Goal: Information Seeking & Learning: Learn about a topic

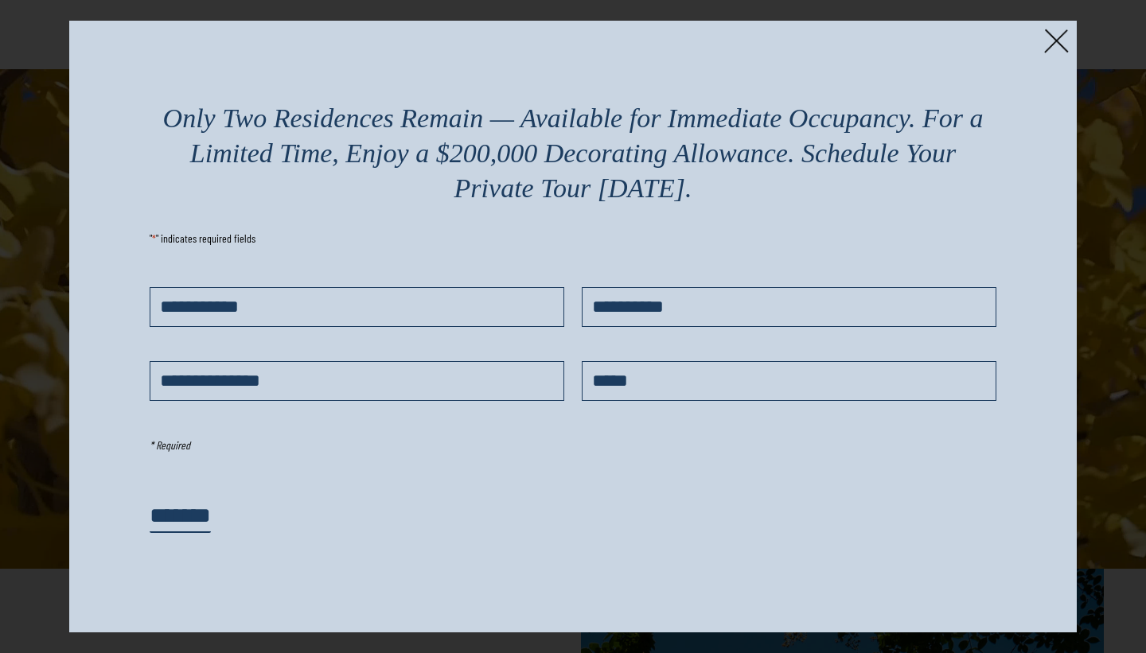
scroll to position [207, 0]
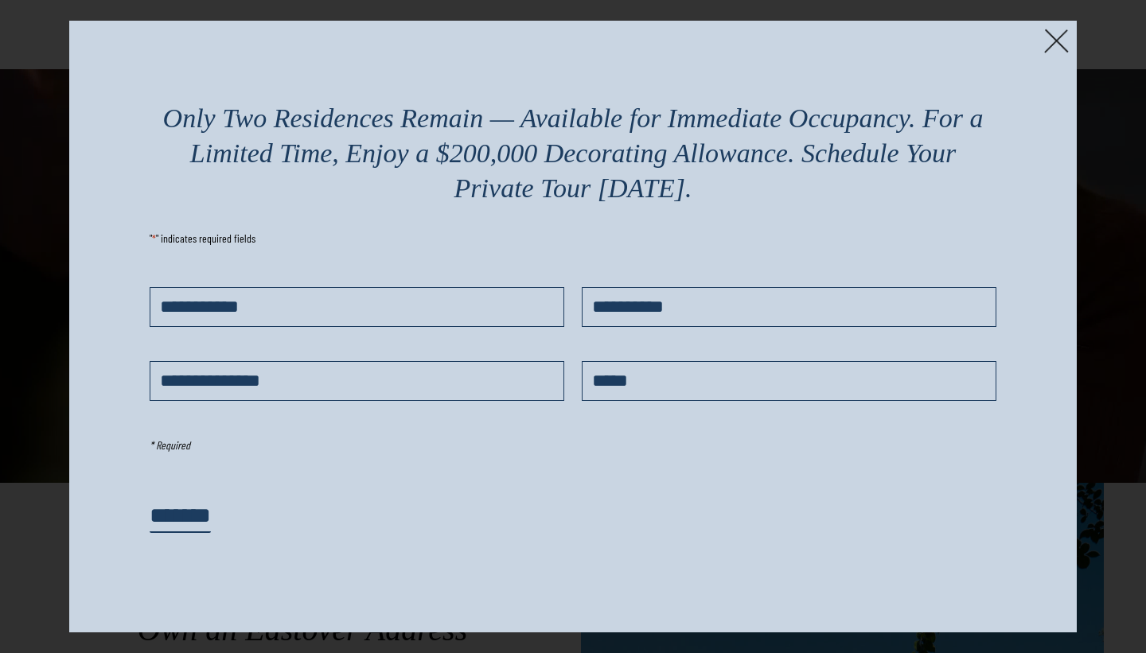
click at [1059, 40] on img at bounding box center [1056, 41] width 25 height 25
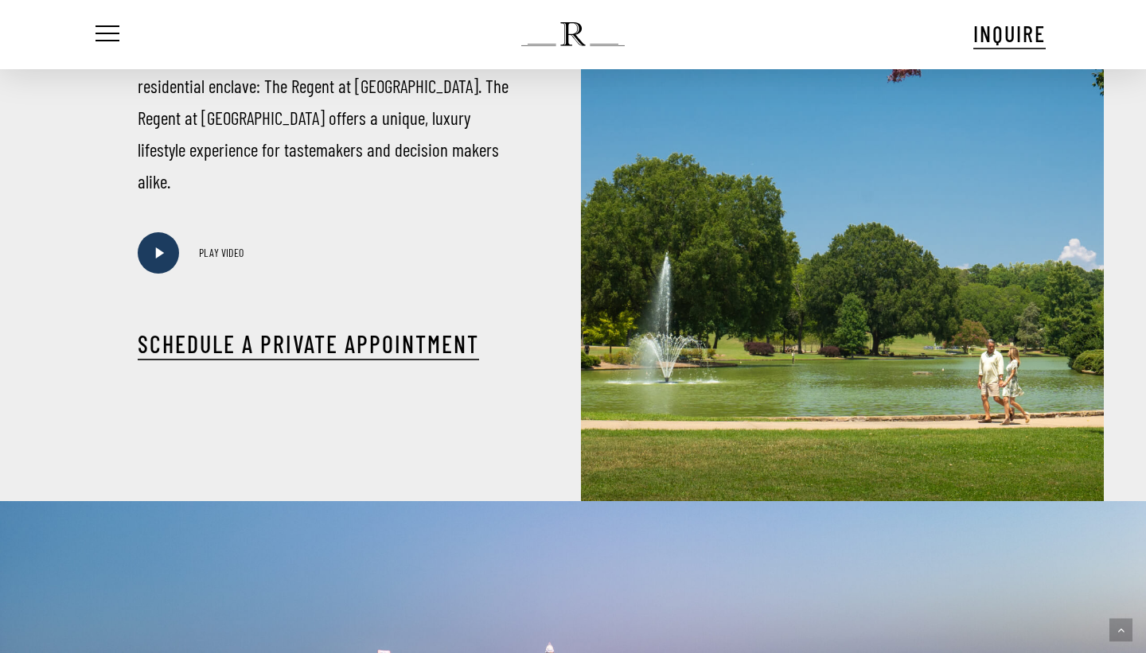
scroll to position [852, 0]
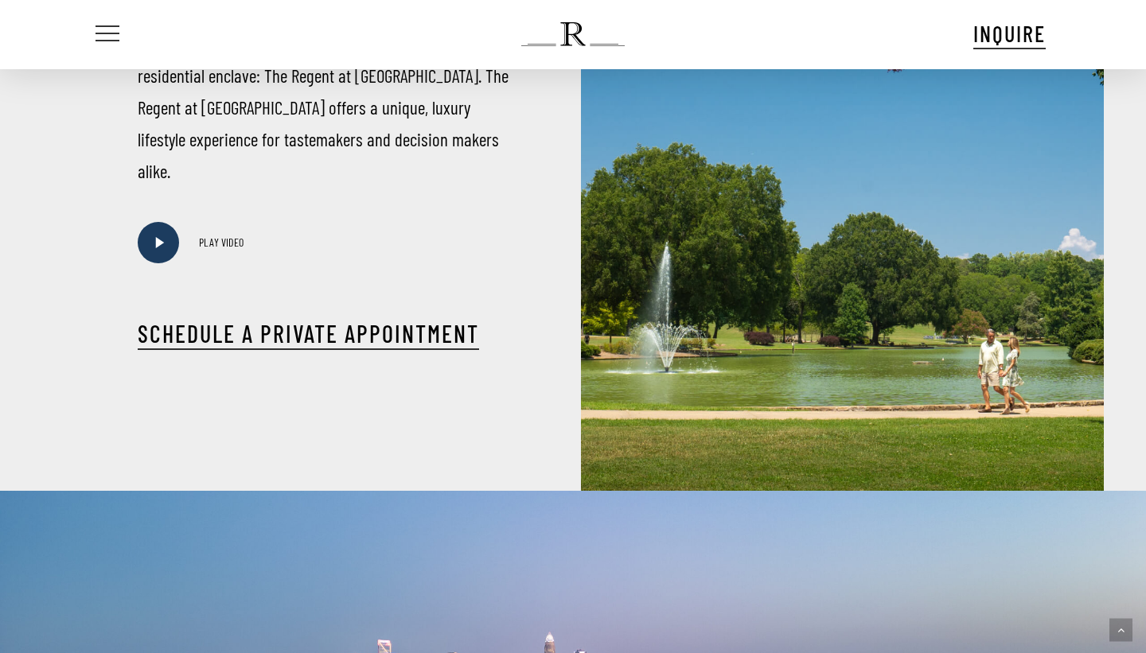
click at [115, 40] on span "Navigation Menu" at bounding box center [108, 34] width 18 height 22
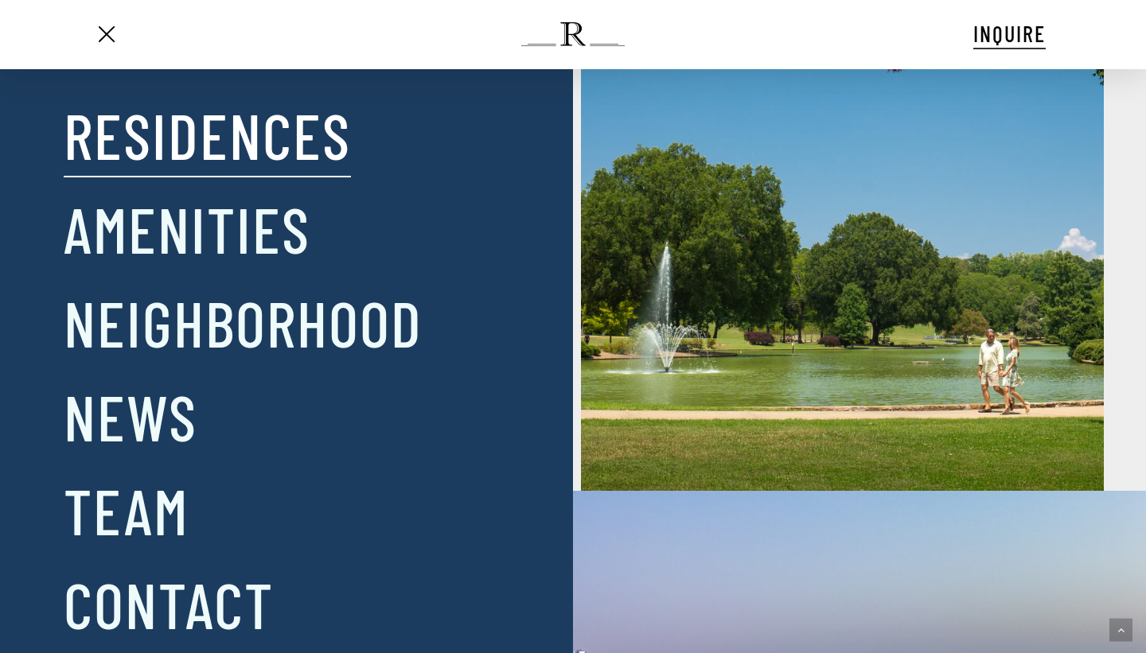
click at [189, 146] on link "Residences" at bounding box center [207, 134] width 287 height 83
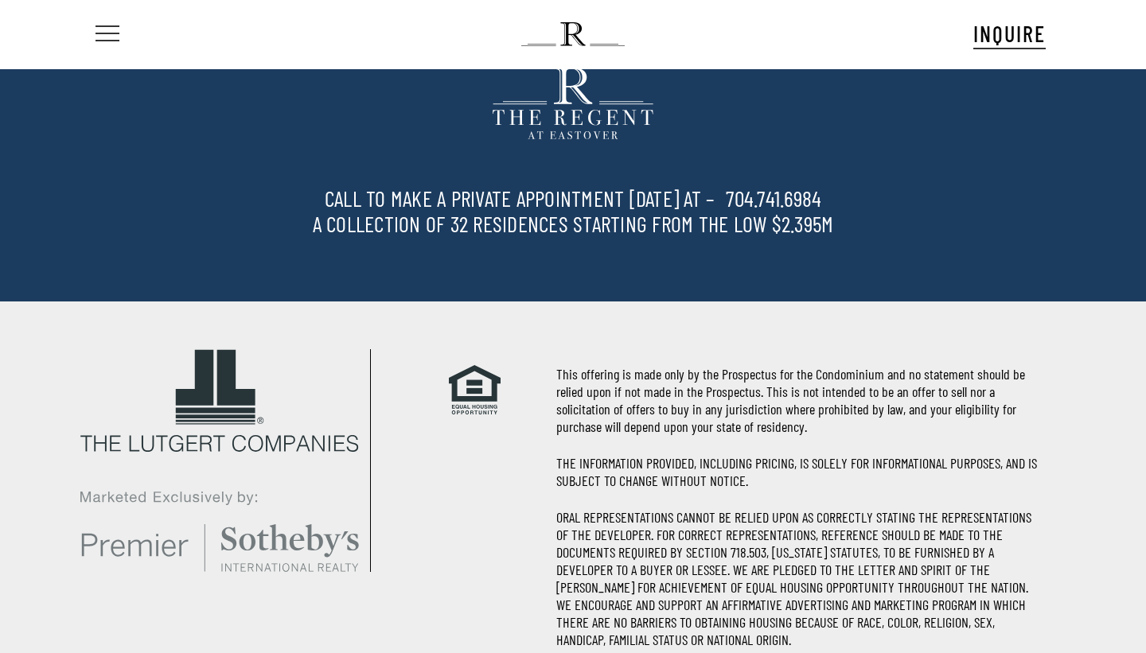
click at [113, 35] on span "Navigation Menu" at bounding box center [108, 34] width 18 height 22
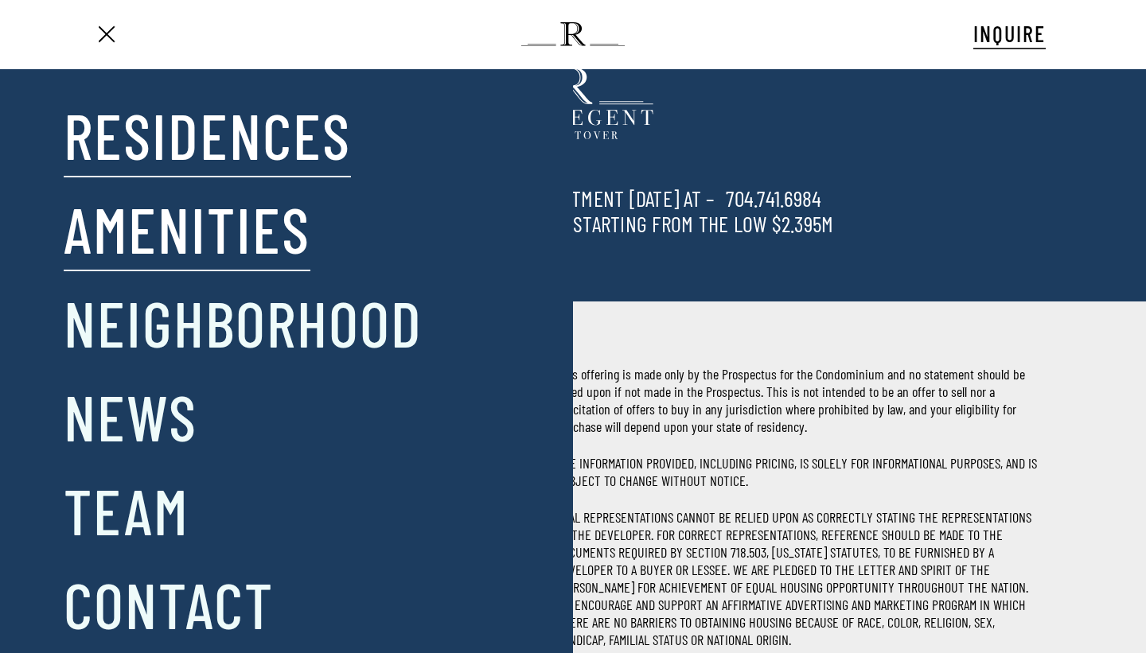
scroll to position [27, 0]
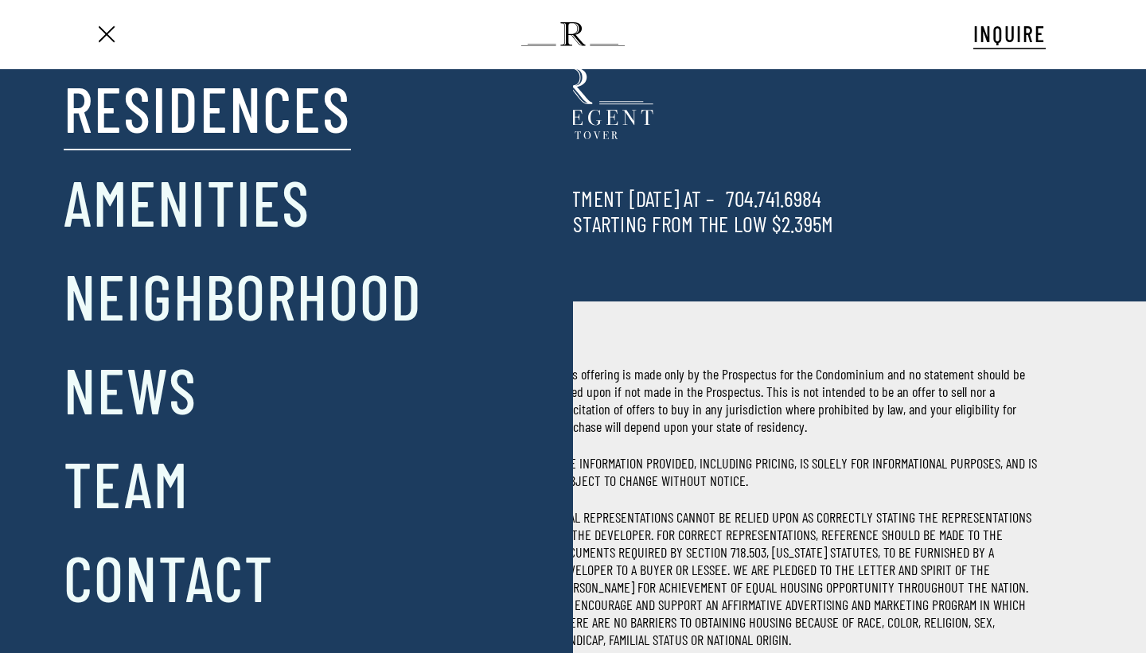
click at [189, 126] on link "Residences" at bounding box center [207, 107] width 287 height 83
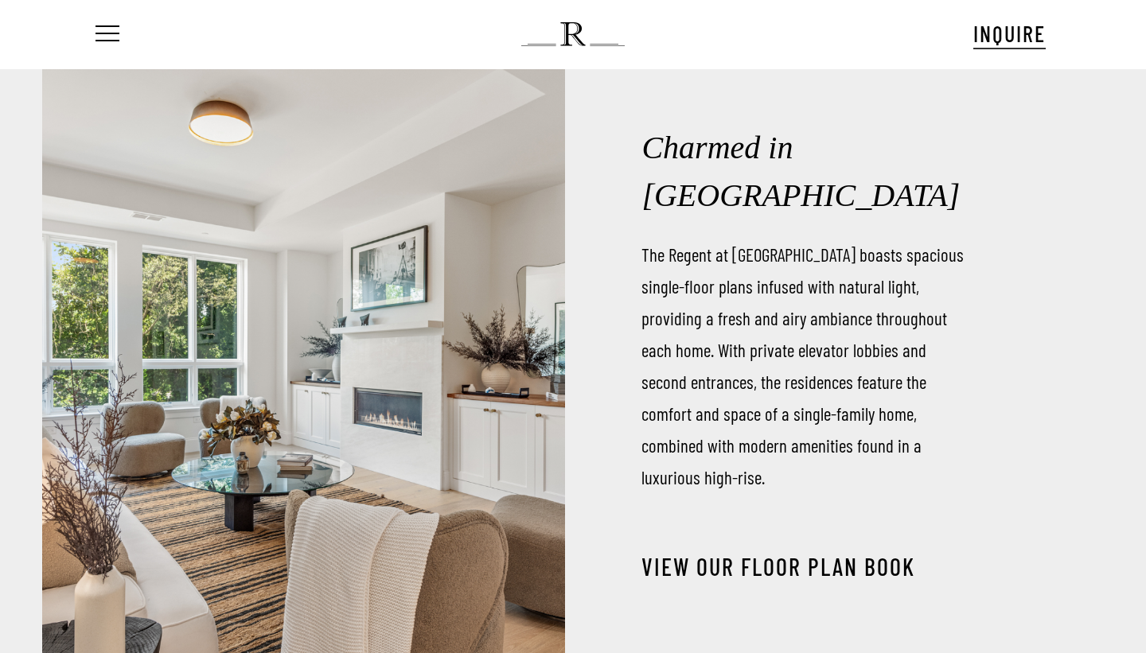
click at [739, 552] on link "View our Floor Plan Book" at bounding box center [779, 566] width 274 height 29
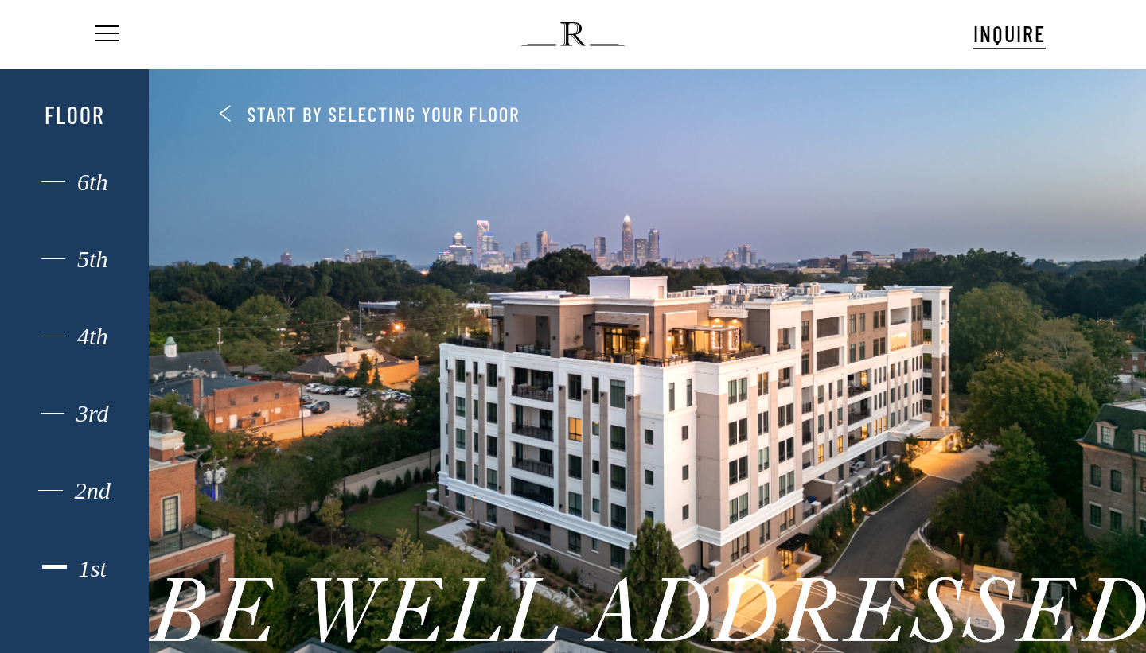
click at [95, 567] on div "1st" at bounding box center [74, 569] width 103 height 21
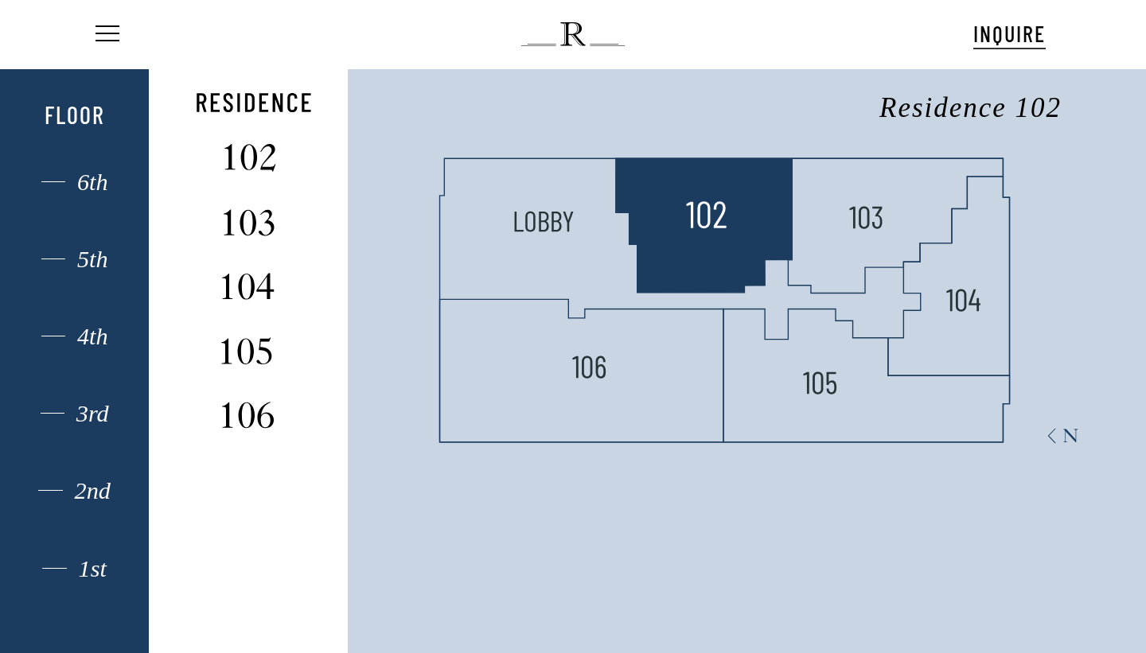
click at [693, 220] on img at bounding box center [706, 216] width 42 height 42
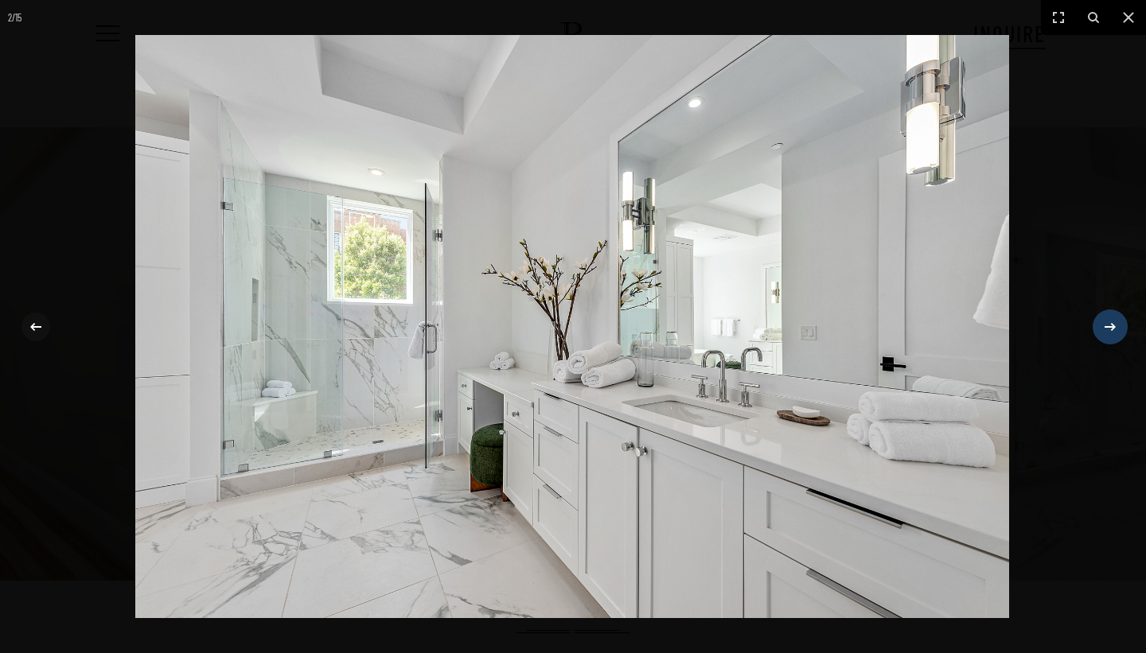
click at [1114, 328] on icon at bounding box center [1110, 326] width 11 height 8
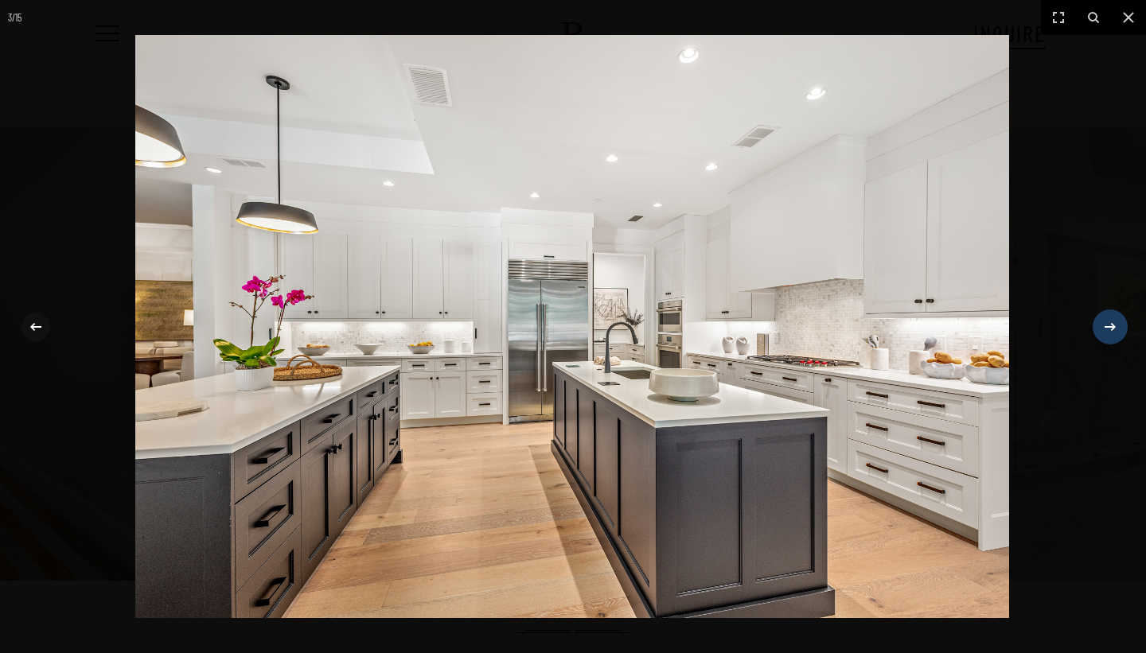
click at [1114, 328] on icon at bounding box center [1110, 326] width 11 height 8
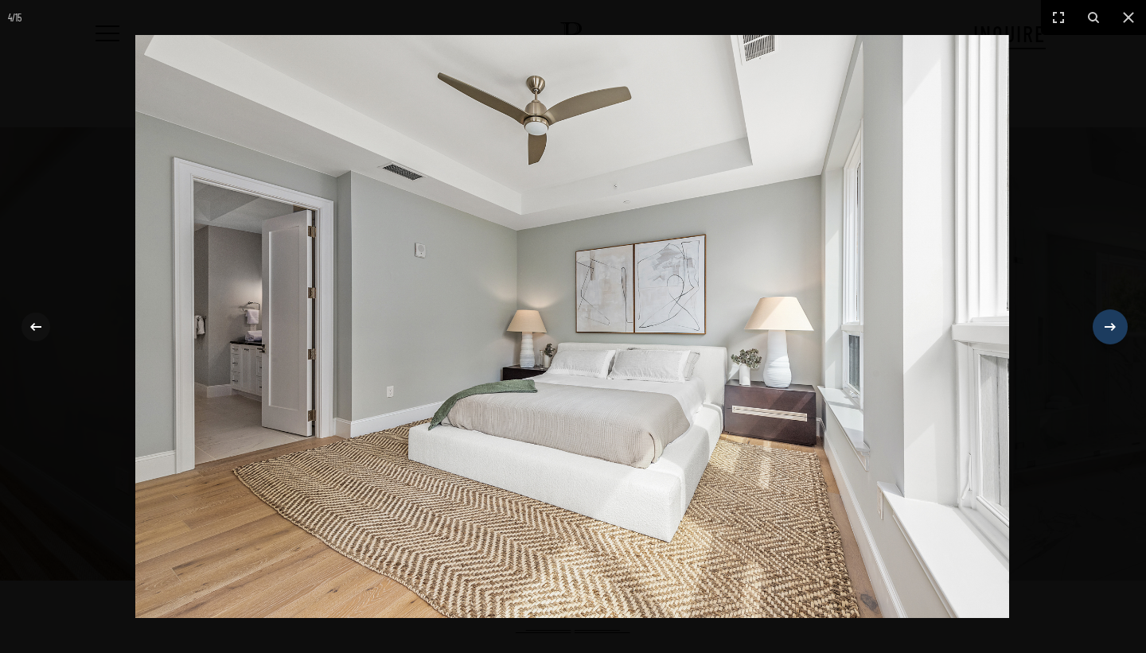
click at [1114, 328] on icon at bounding box center [1110, 326] width 11 height 8
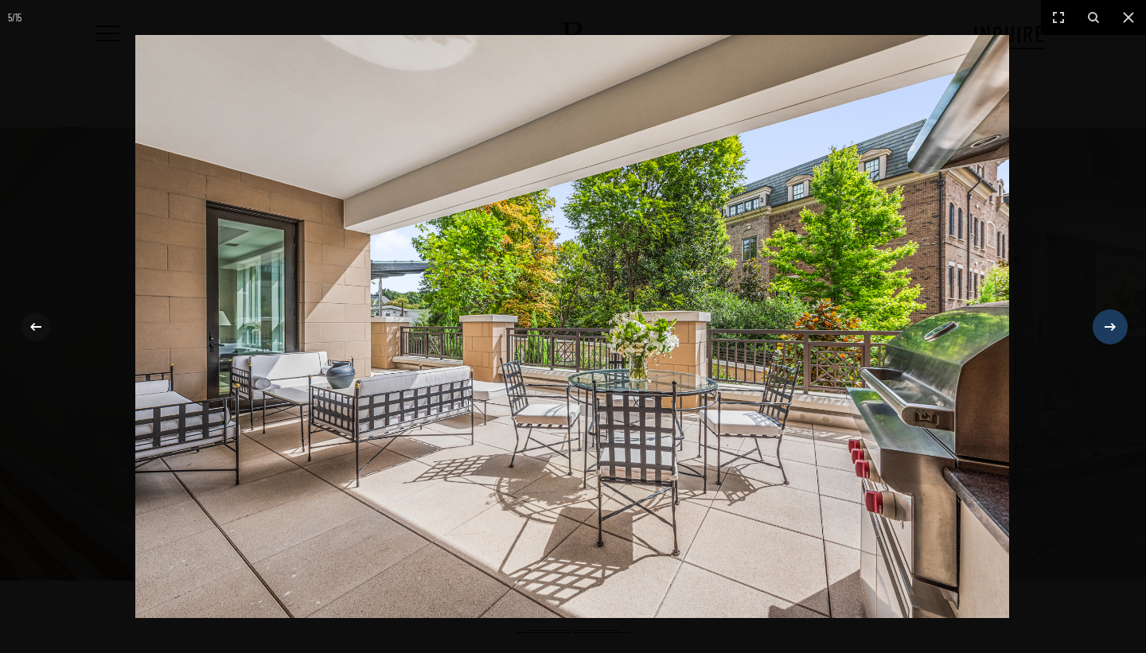
click at [1114, 328] on icon at bounding box center [1110, 326] width 11 height 8
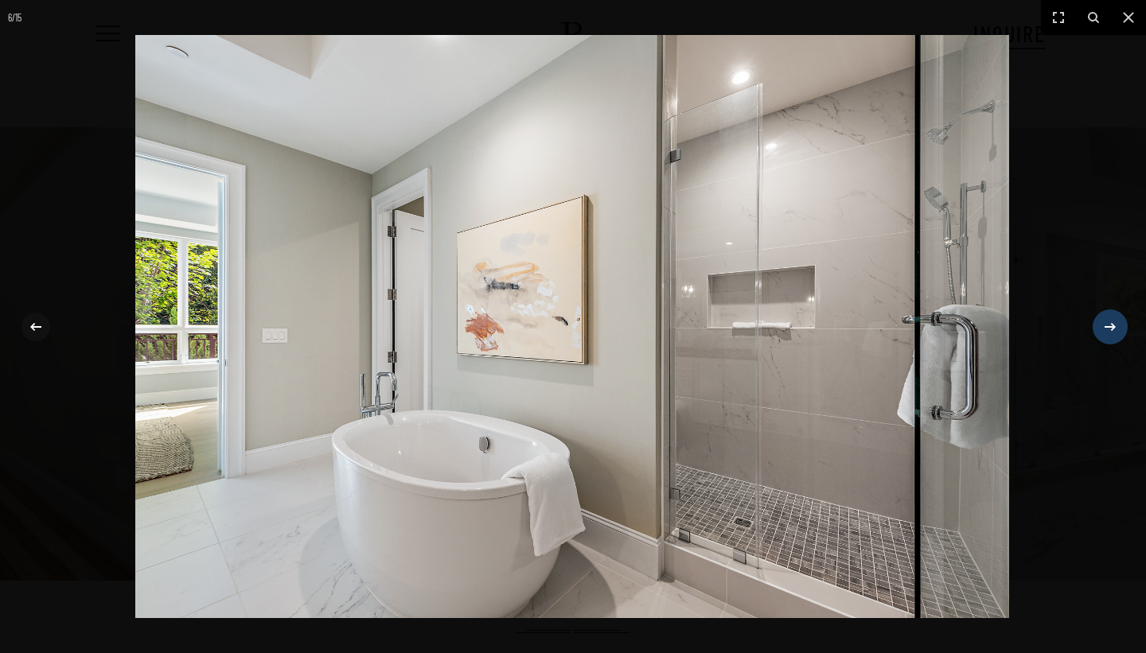
click at [1114, 328] on icon at bounding box center [1110, 326] width 11 height 8
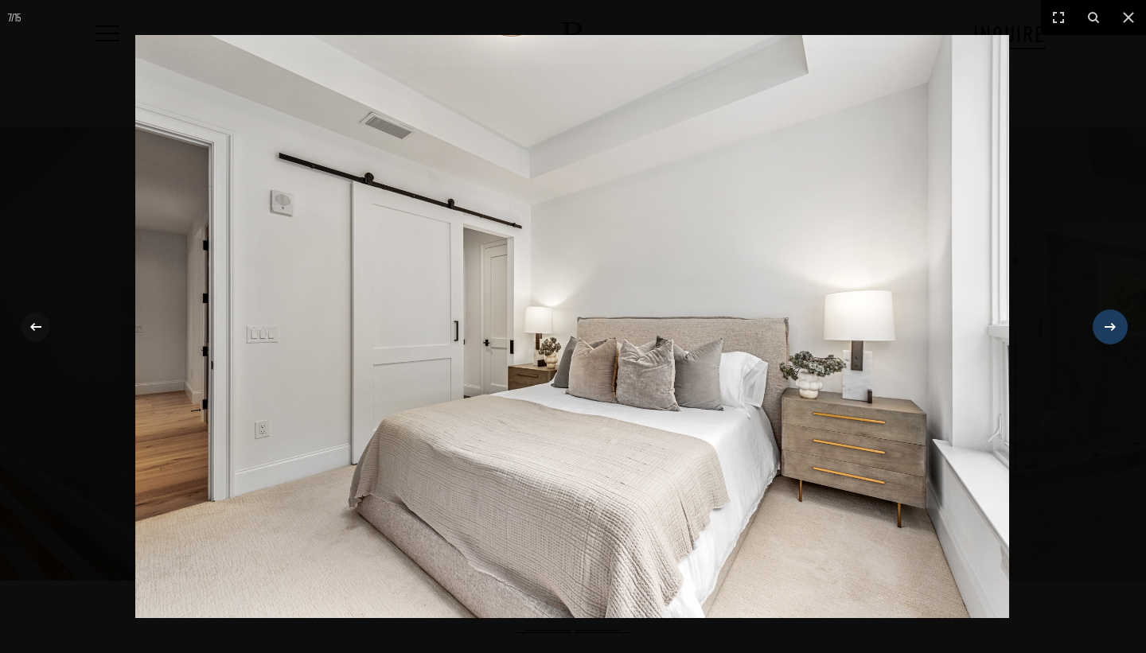
click at [1114, 328] on icon at bounding box center [1110, 326] width 11 height 8
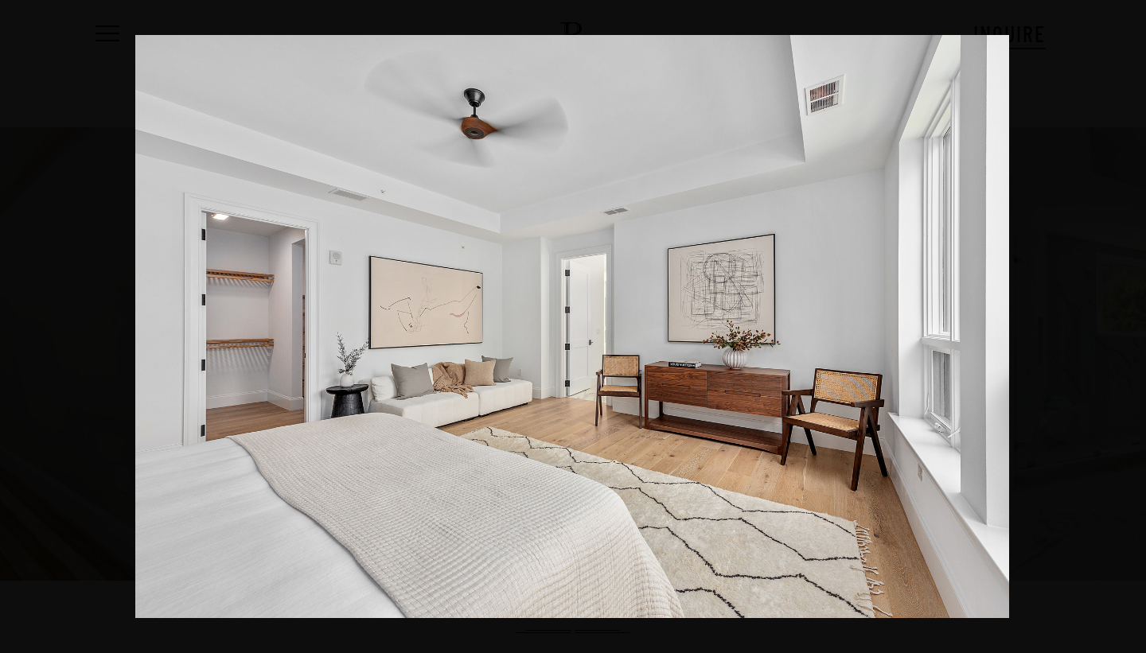
click at [1106, 332] on div "8 / 15" at bounding box center [573, 326] width 1146 height 653
click at [1106, 332] on icon at bounding box center [1110, 327] width 19 height 19
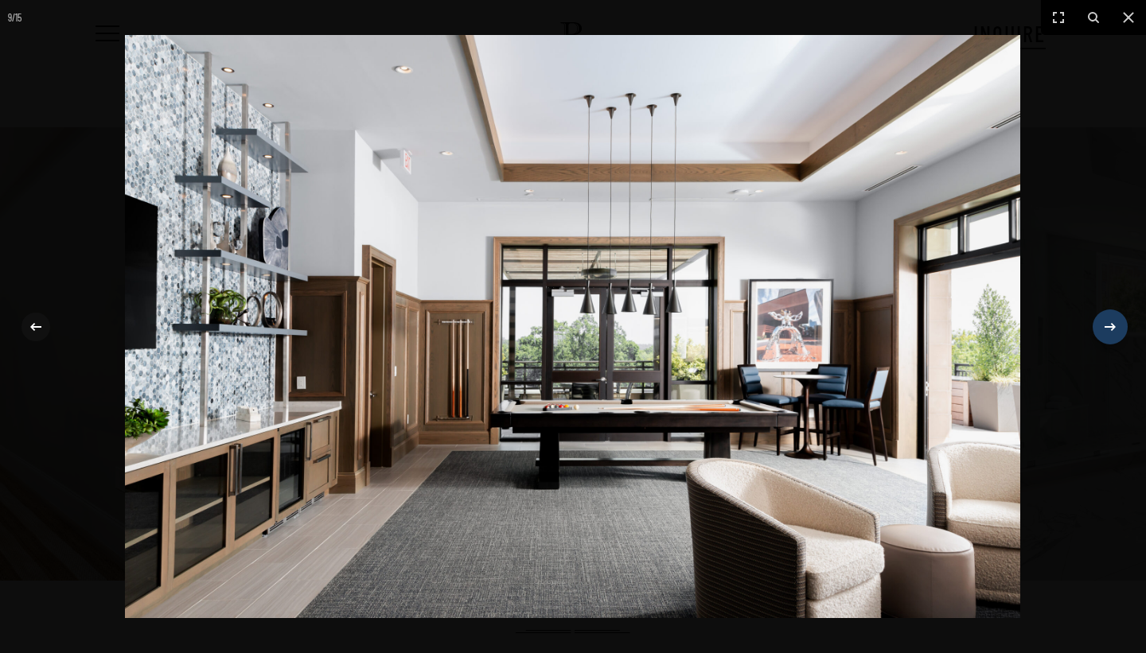
click at [1106, 332] on icon at bounding box center [1110, 327] width 19 height 19
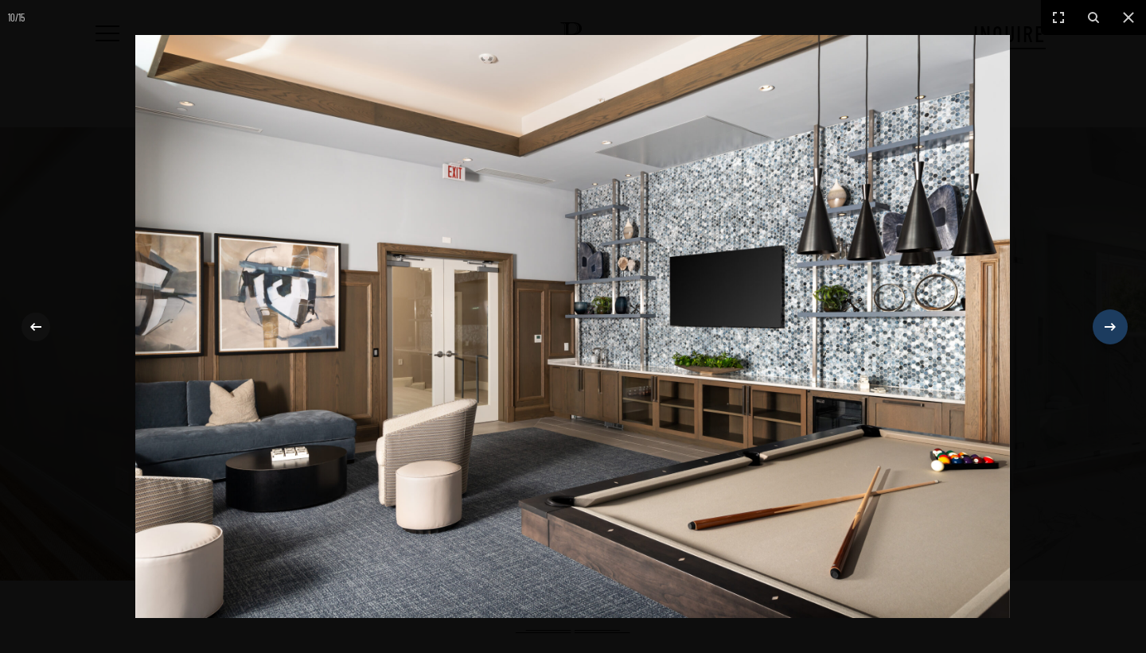
click at [1106, 332] on icon at bounding box center [1110, 327] width 19 height 19
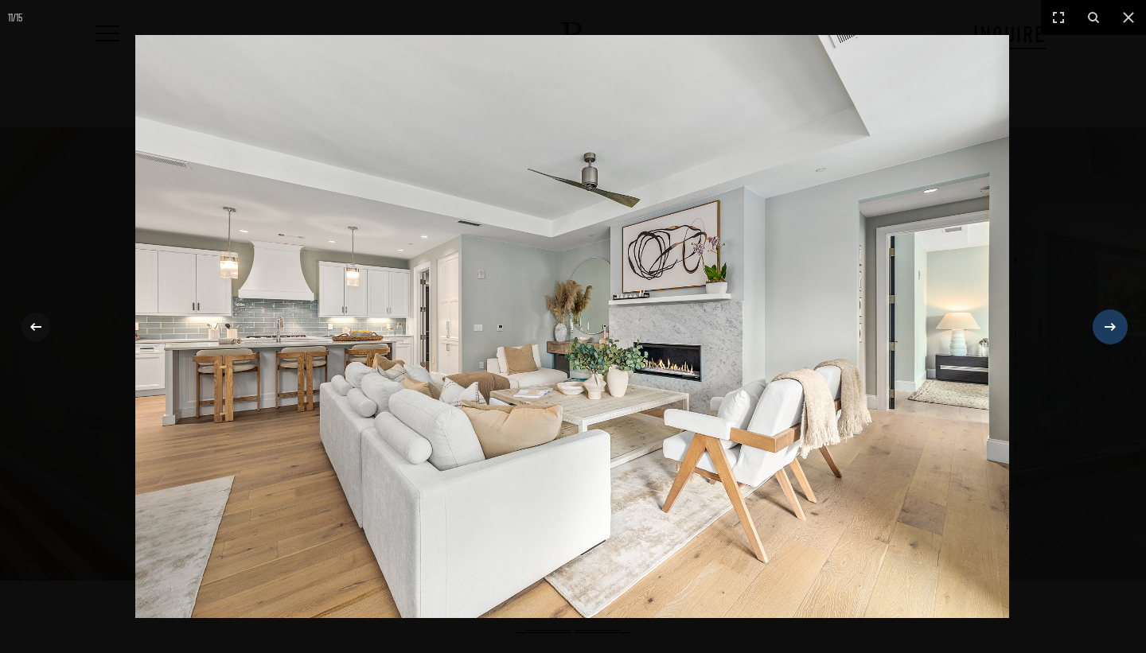
click at [1106, 332] on icon at bounding box center [1110, 327] width 19 height 19
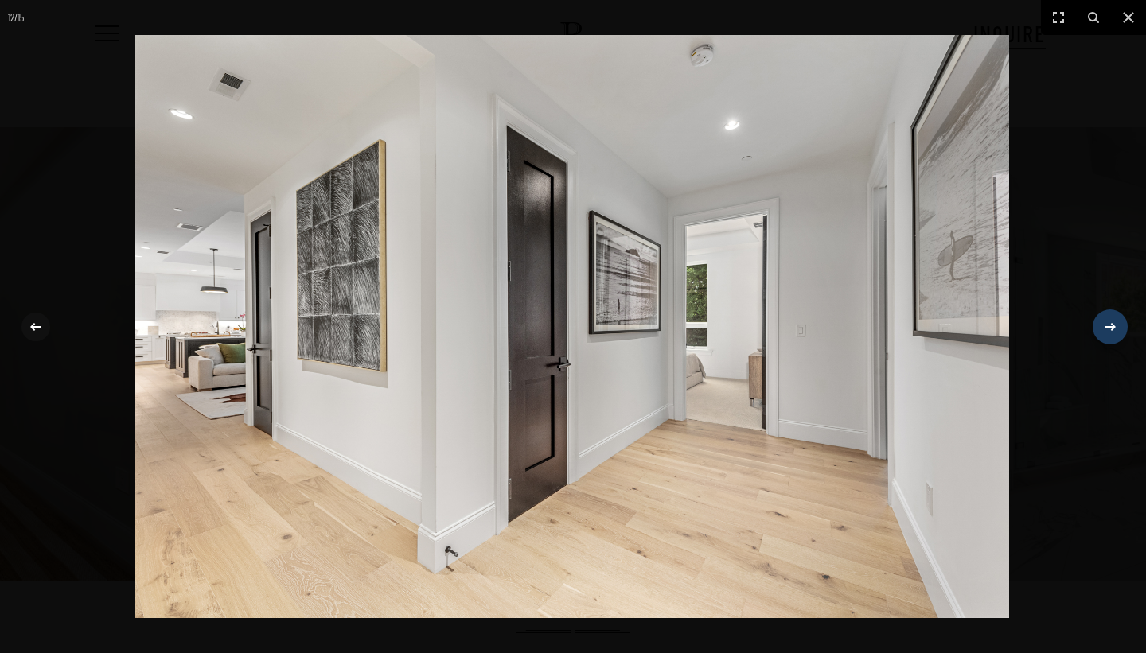
click at [1106, 332] on icon at bounding box center [1110, 327] width 19 height 19
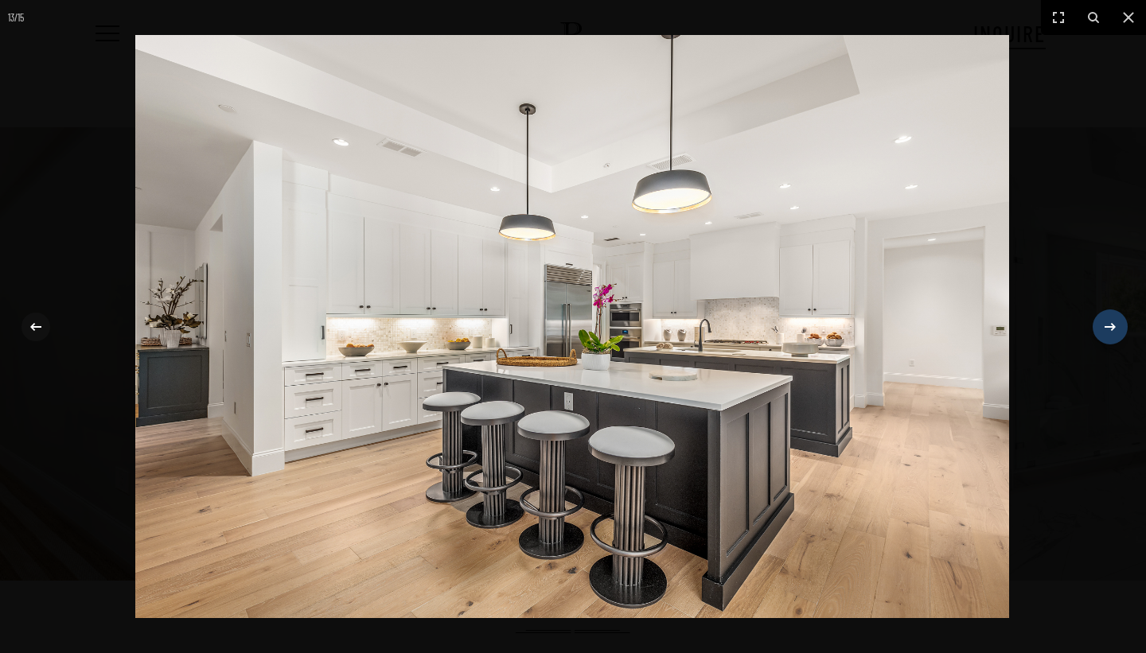
click at [1106, 332] on icon at bounding box center [1110, 327] width 19 height 19
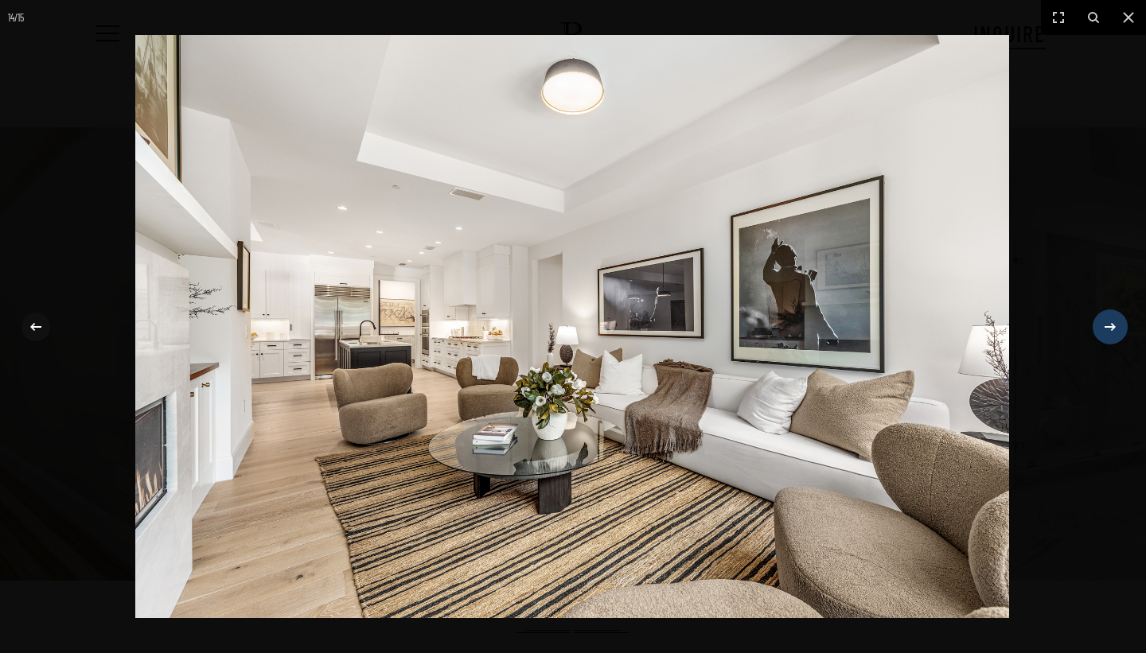
click at [1106, 332] on icon at bounding box center [1110, 327] width 19 height 19
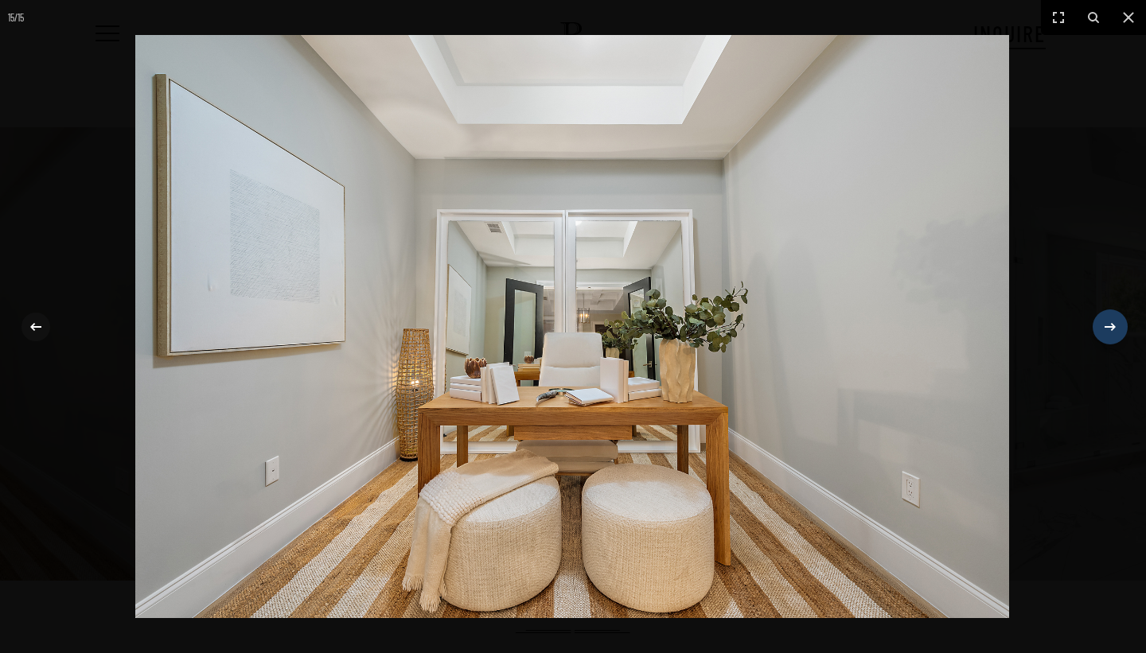
click at [1106, 332] on icon at bounding box center [1110, 327] width 19 height 19
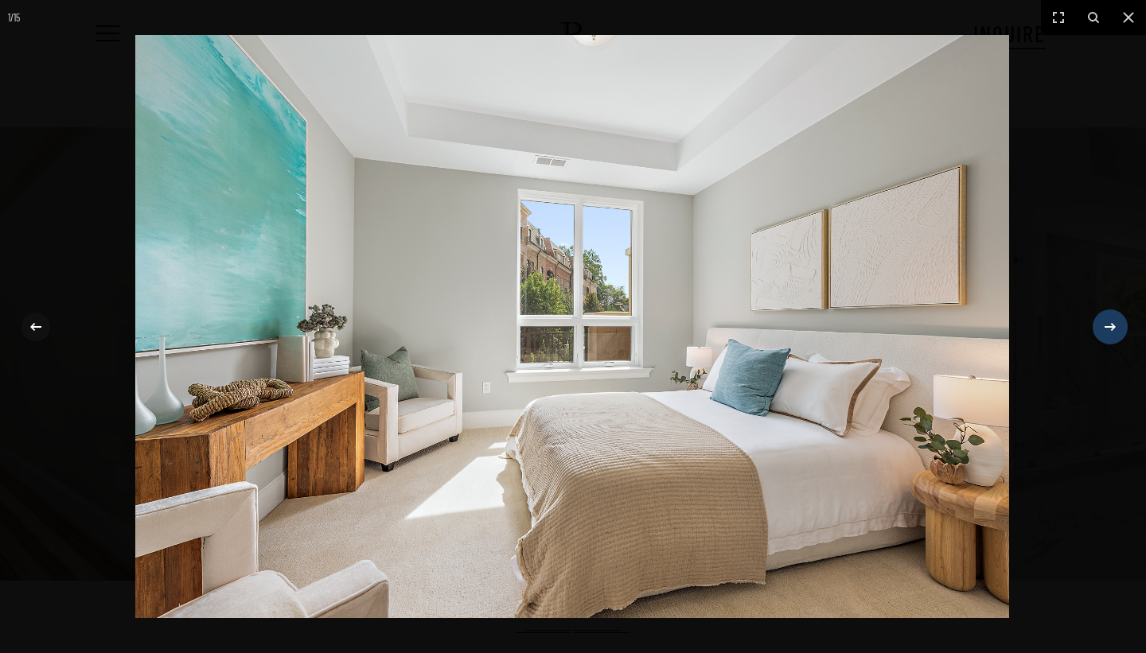
click at [1106, 332] on icon at bounding box center [1110, 327] width 19 height 19
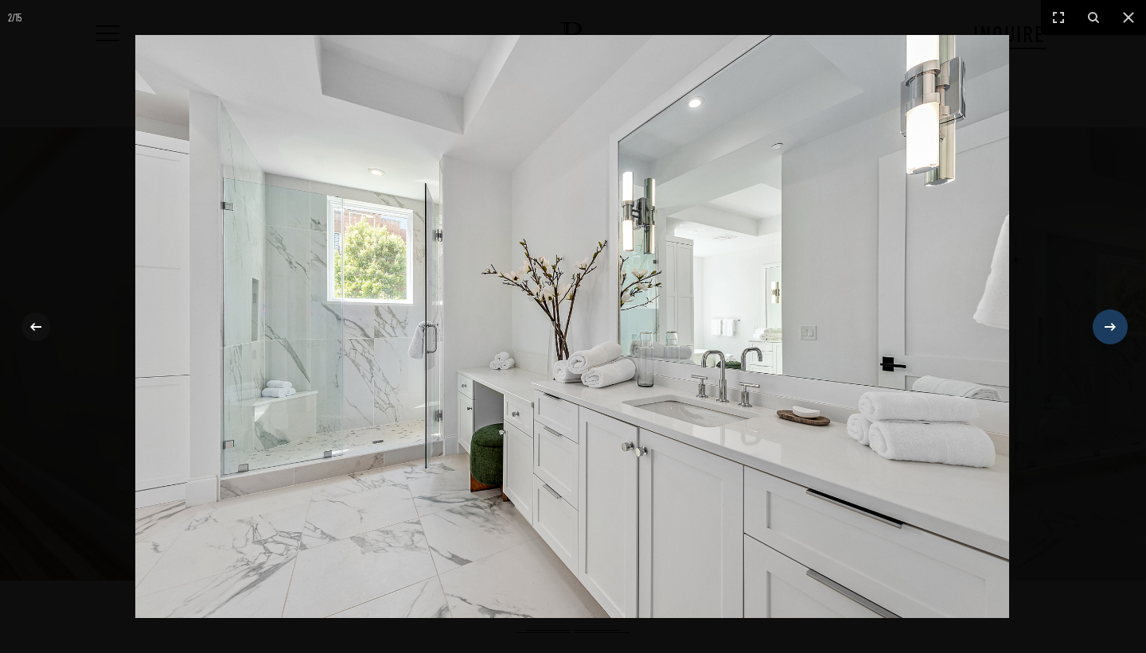
click at [1106, 332] on icon at bounding box center [1110, 327] width 19 height 19
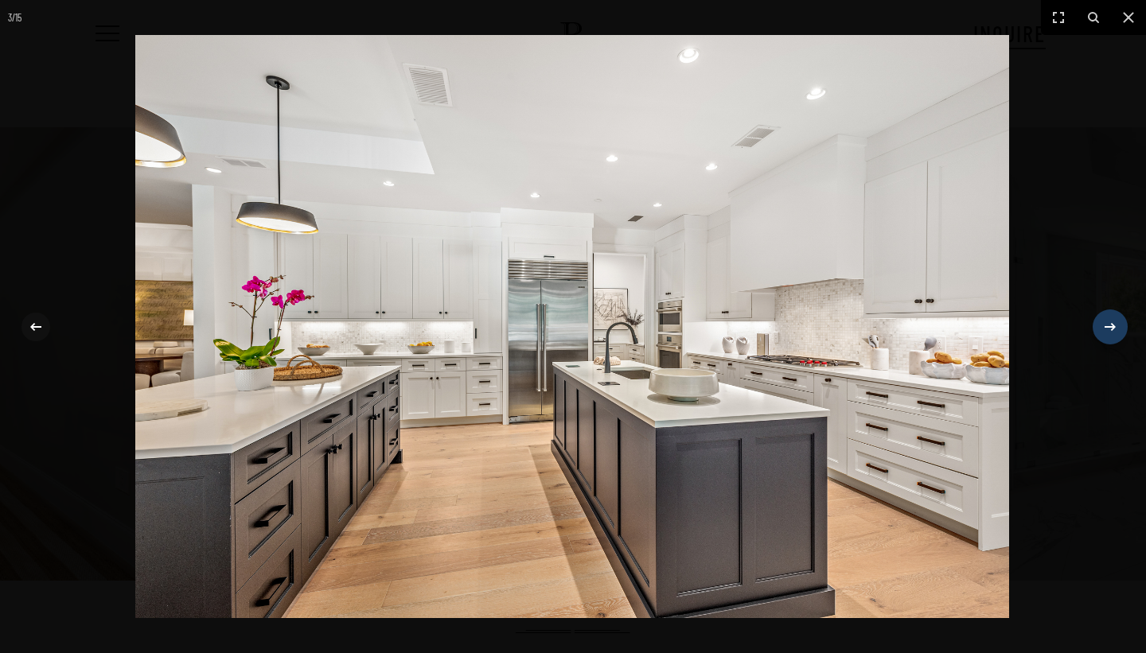
click at [1106, 332] on icon at bounding box center [1110, 327] width 19 height 19
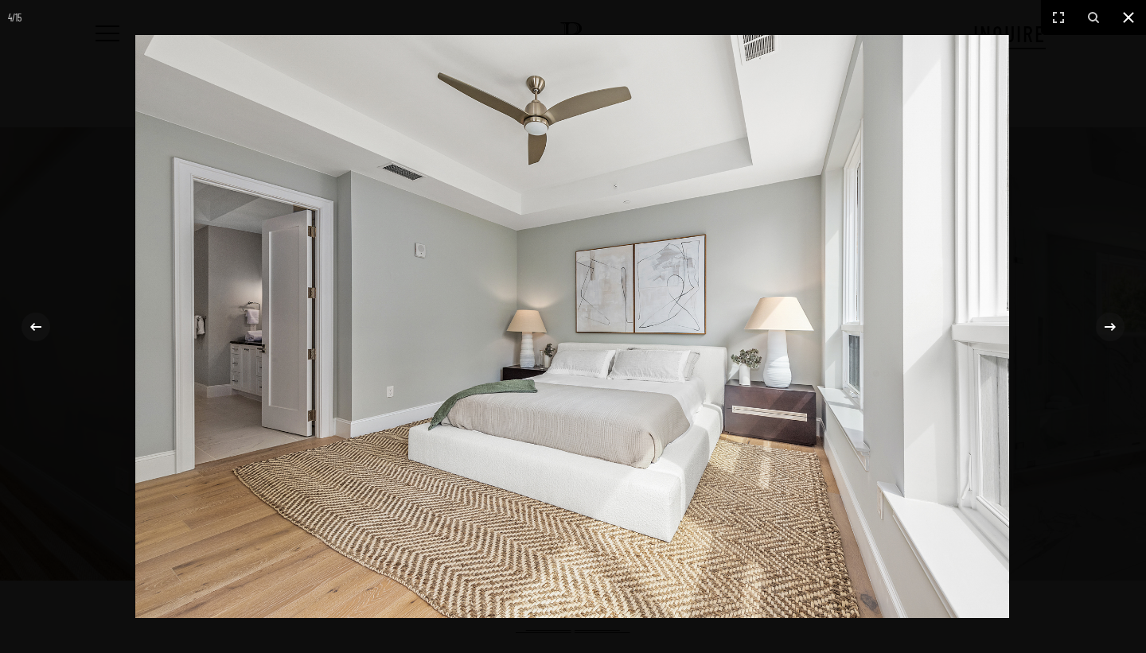
click at [1121, 17] on icon at bounding box center [1128, 17] width 19 height 19
